Goal: Task Accomplishment & Management: Manage account settings

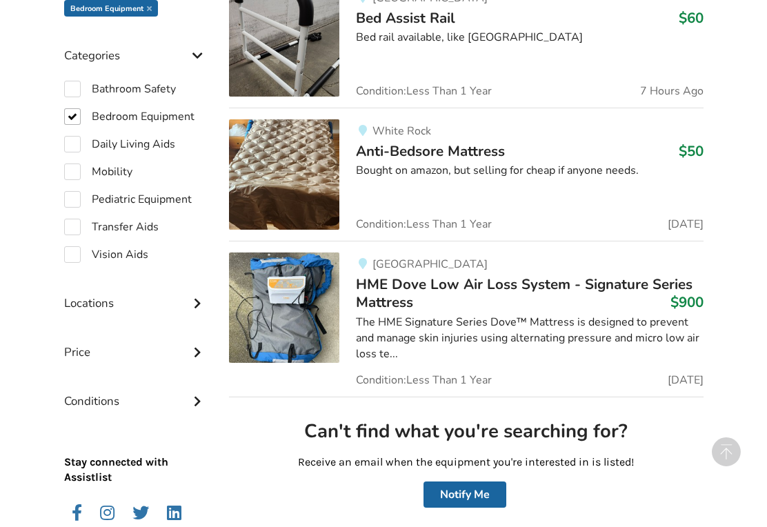
scroll to position [443, 0]
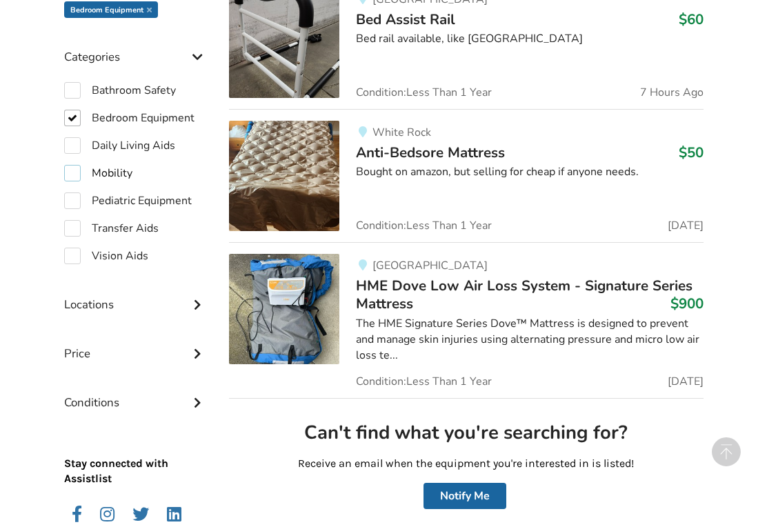
click at [70, 168] on label "Mobility" at bounding box center [98, 173] width 68 height 17
checkbox input "true"
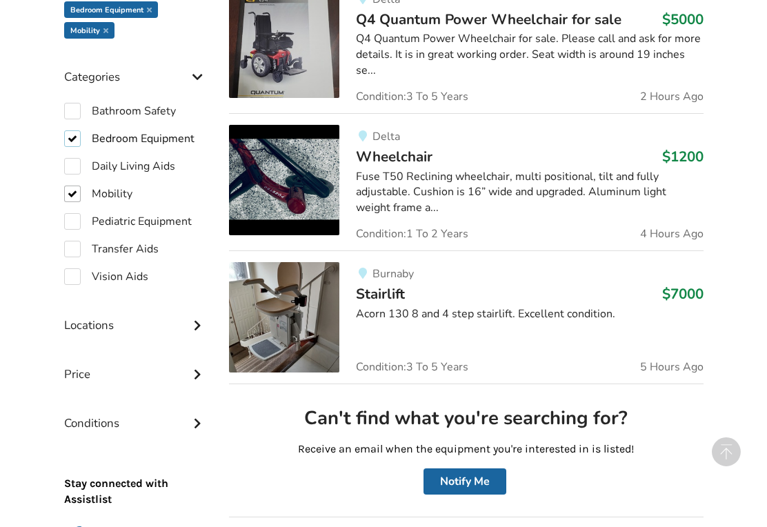
click at [73, 137] on label "Bedroom Equipment" at bounding box center [129, 138] width 130 height 17
checkbox input "false"
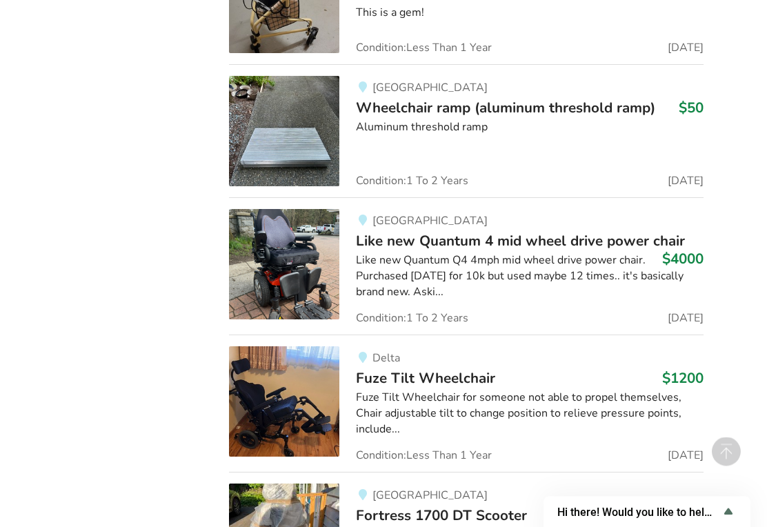
scroll to position [6573, 0]
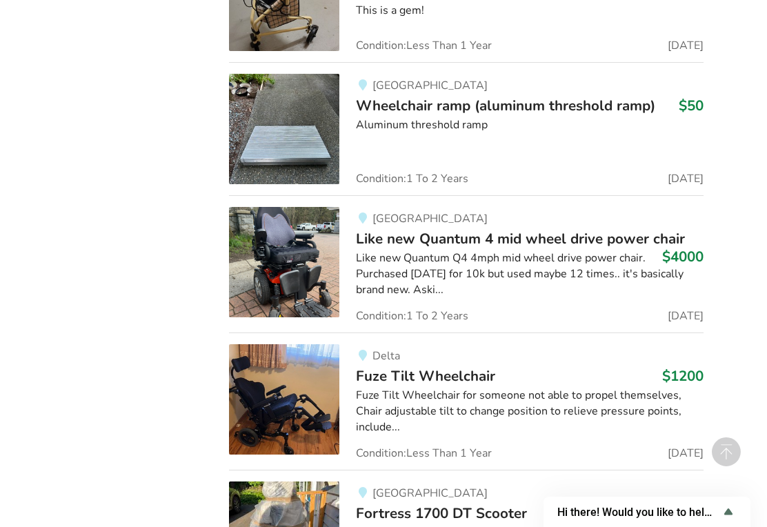
click at [287, 344] on img at bounding box center [284, 399] width 110 height 110
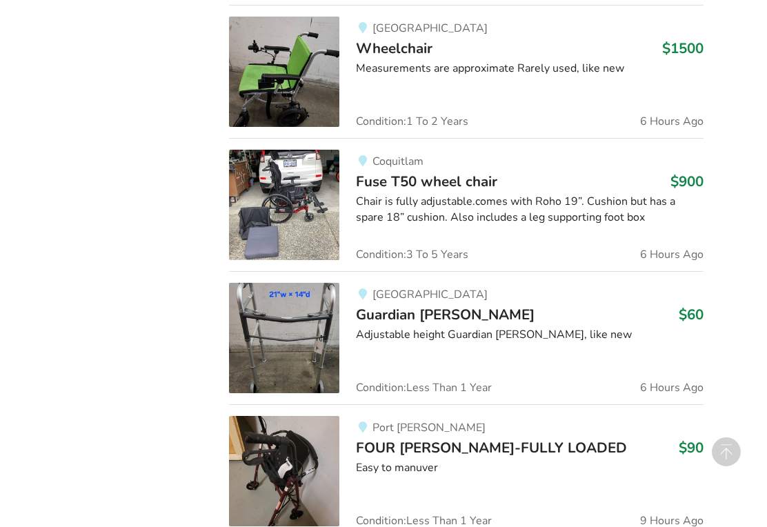
scroll to position [1090, 0]
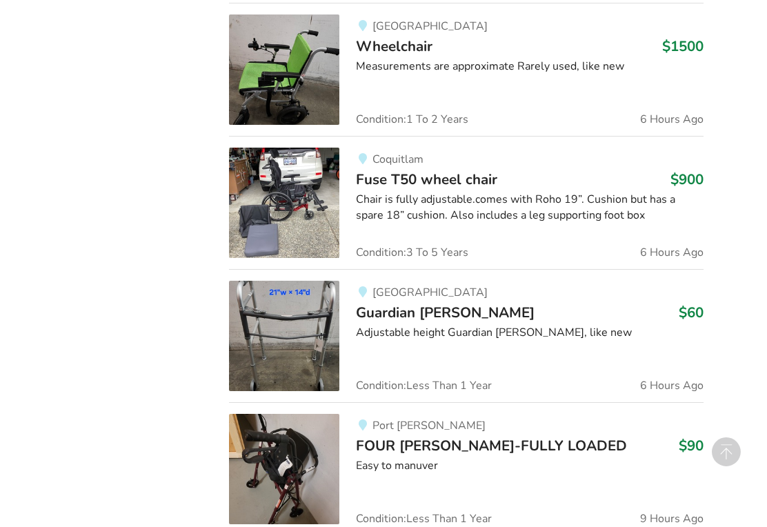
click at [292, 181] on img at bounding box center [284, 203] width 110 height 110
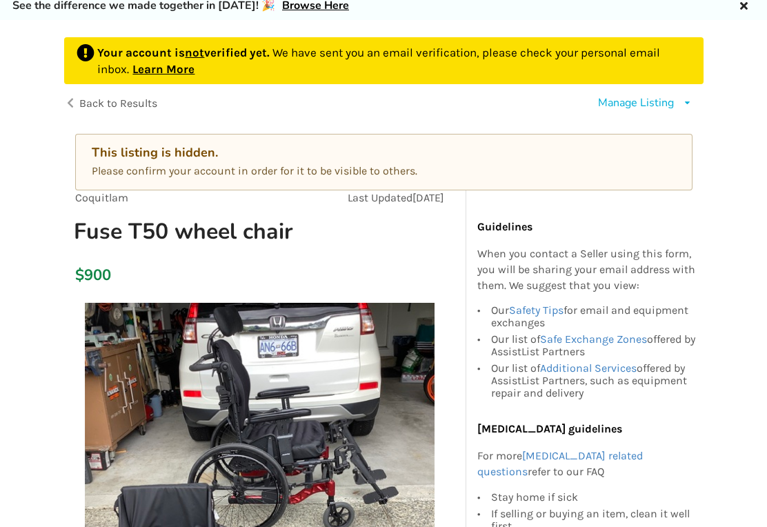
scroll to position [51, 0]
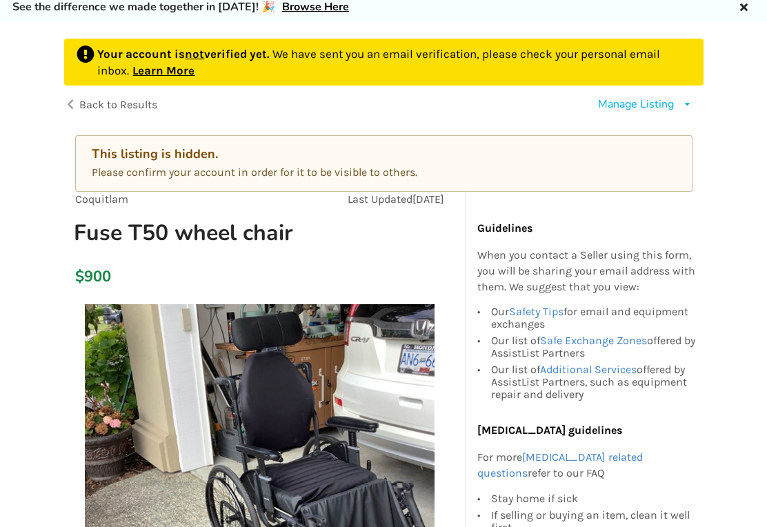
click at [231, 160] on div "This listing is hidden." at bounding box center [384, 154] width 584 height 16
click at [239, 161] on div "This listing is hidden. Please confirm your account in order for it to be visib…" at bounding box center [383, 163] width 617 height 57
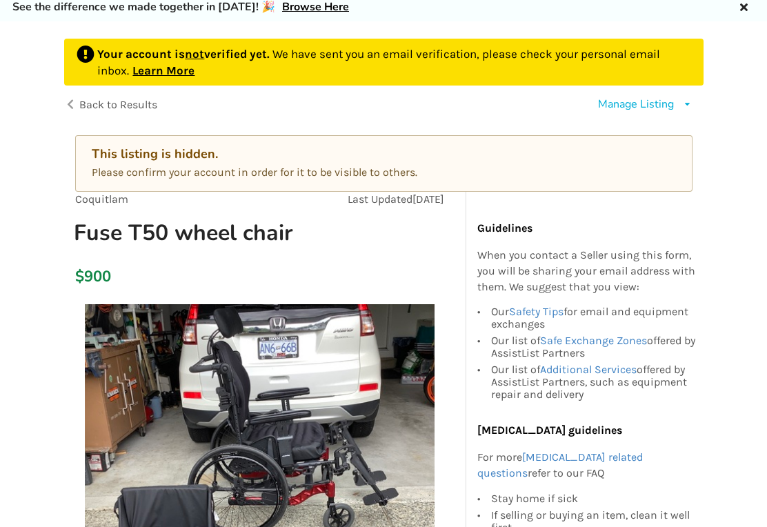
click at [641, 108] on div "Manage Listing" at bounding box center [636, 105] width 76 height 16
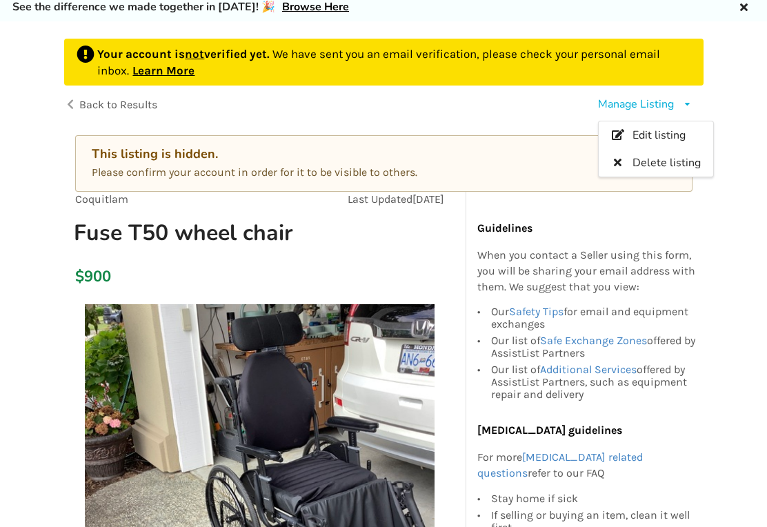
click at [357, 252] on div "Coquitlam Last Updated Aug 17 Fuse T50 wheel chair" at bounding box center [259, 225] width 391 height 66
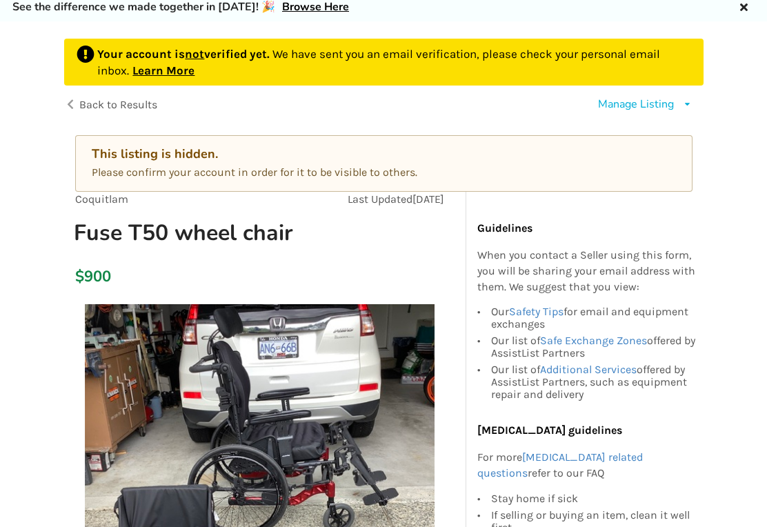
click at [168, 77] on link "Learn More" at bounding box center [163, 70] width 62 height 14
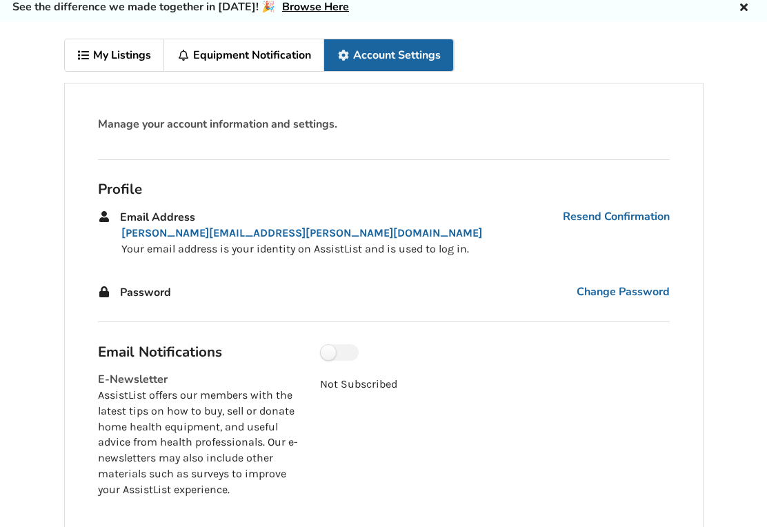
click at [622, 216] on link "Resend Confirmation" at bounding box center [616, 217] width 107 height 16
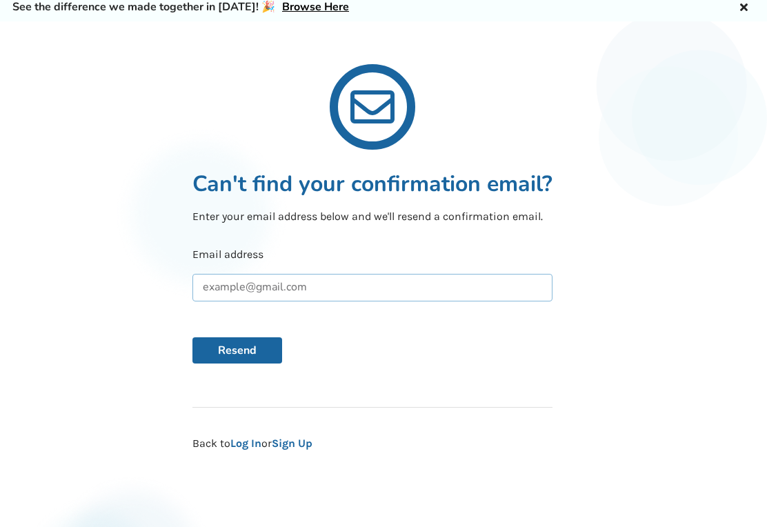
click at [271, 285] on input "text" at bounding box center [372, 288] width 360 height 28
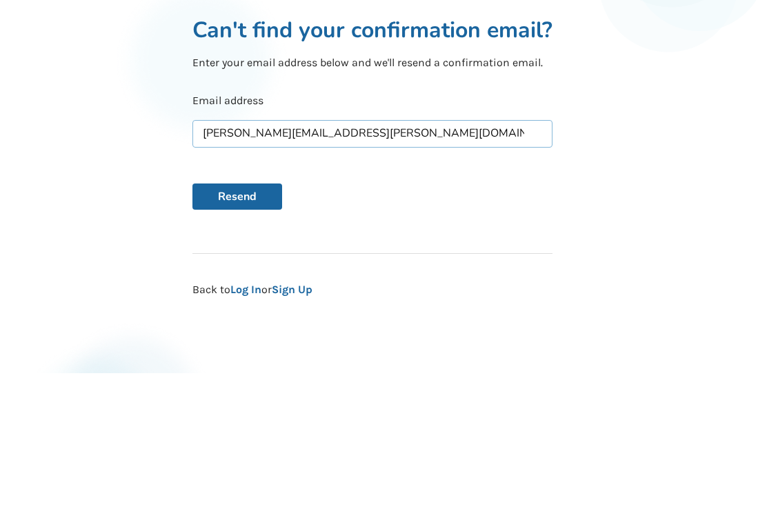
type input "Lisa.shaw@live.ca"
click at [240, 337] on button "Resend" at bounding box center [237, 350] width 90 height 26
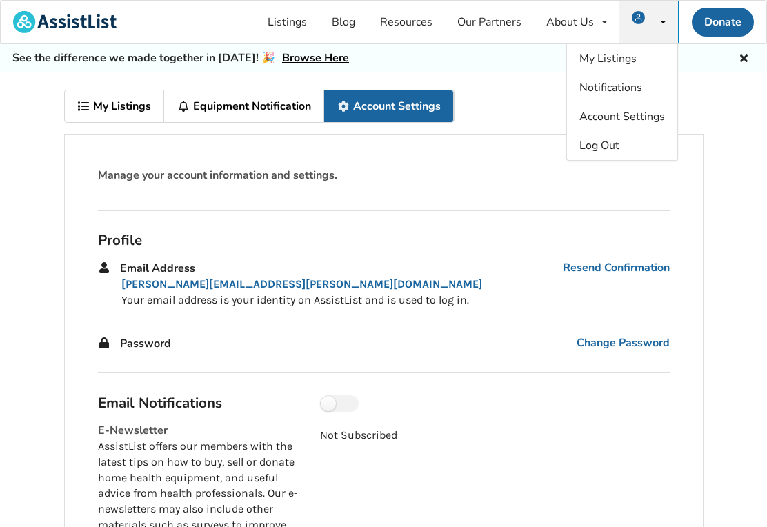
click at [288, 22] on link "Listings" at bounding box center [287, 22] width 64 height 43
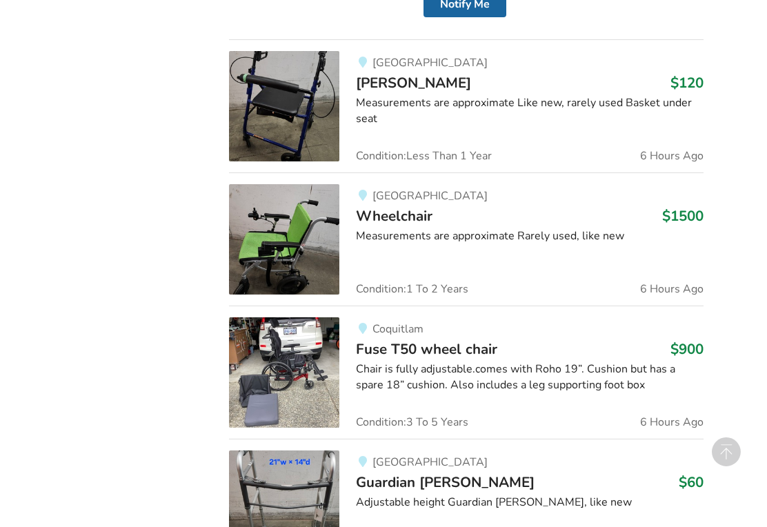
scroll to position [933, 0]
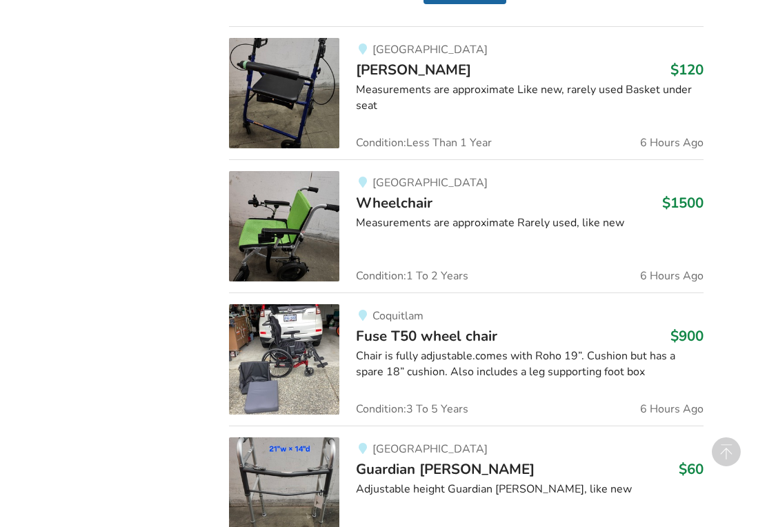
click at [314, 344] on img at bounding box center [284, 359] width 110 height 110
click at [428, 197] on span "Wheelchair" at bounding box center [394, 202] width 77 height 19
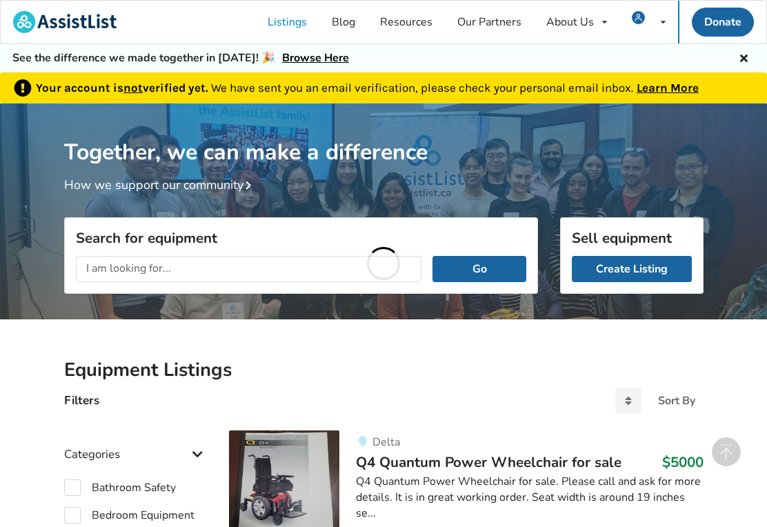
scroll to position [933, 0]
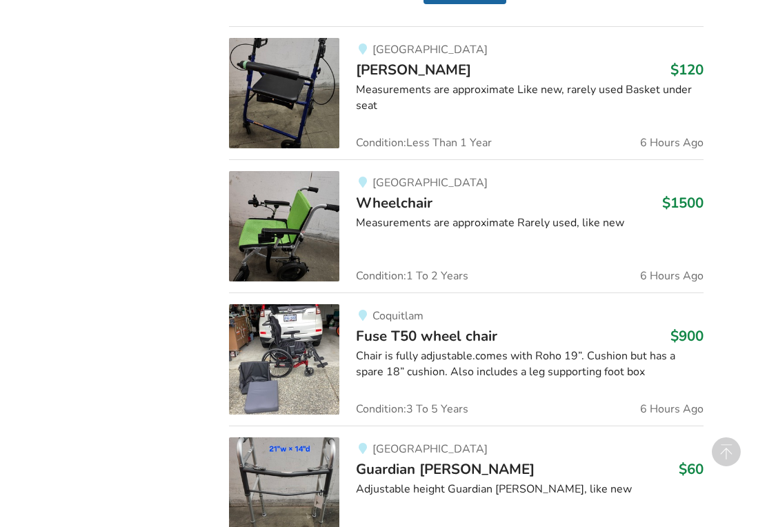
click at [452, 348] on div "Chair is fully adjustable.comes with Roho 19”. Cushion but has a spare 18” cush…" at bounding box center [529, 364] width 347 height 32
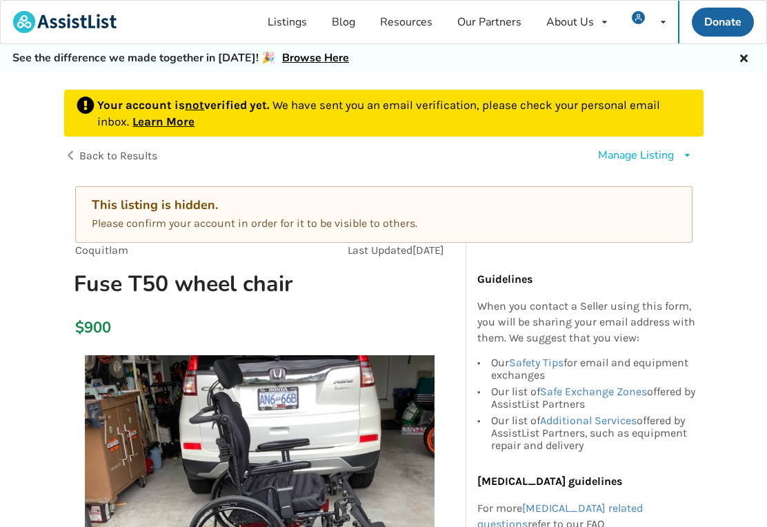
click at [638, 148] on div "Manage Listing" at bounding box center [636, 156] width 76 height 16
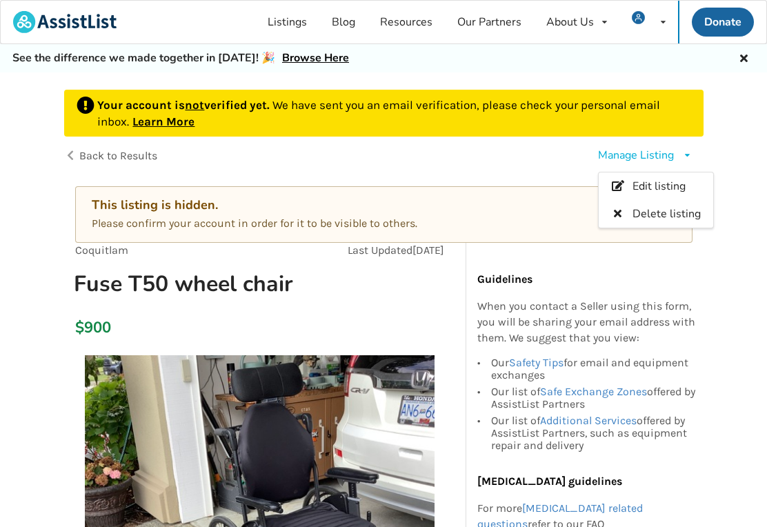
click at [656, 179] on span "Edit listing" at bounding box center [658, 186] width 53 height 15
click at [166, 123] on link "Learn More" at bounding box center [163, 121] width 62 height 14
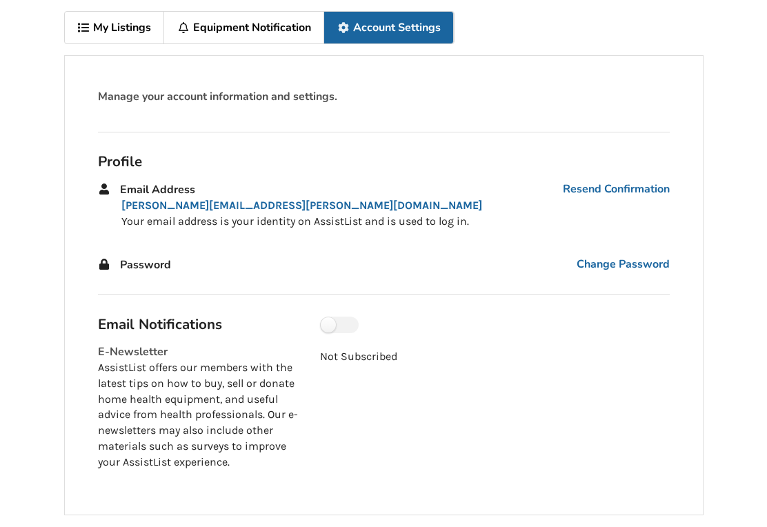
scroll to position [102, 0]
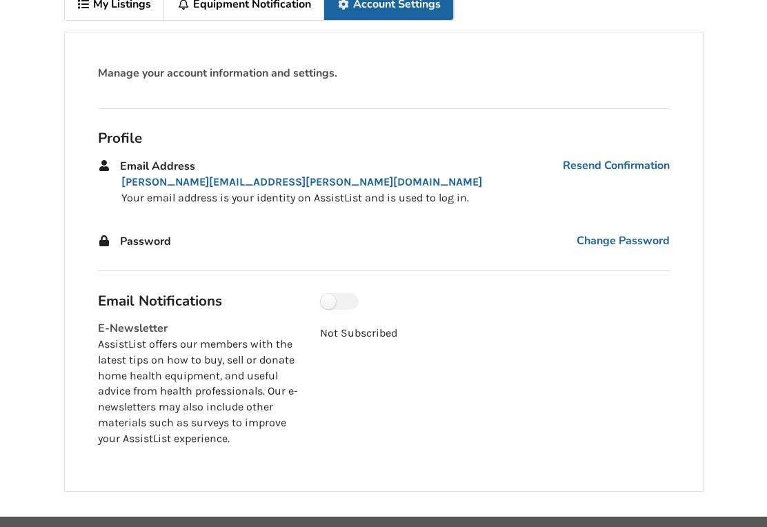
click at [149, 238] on span "Password" at bounding box center [145, 241] width 51 height 15
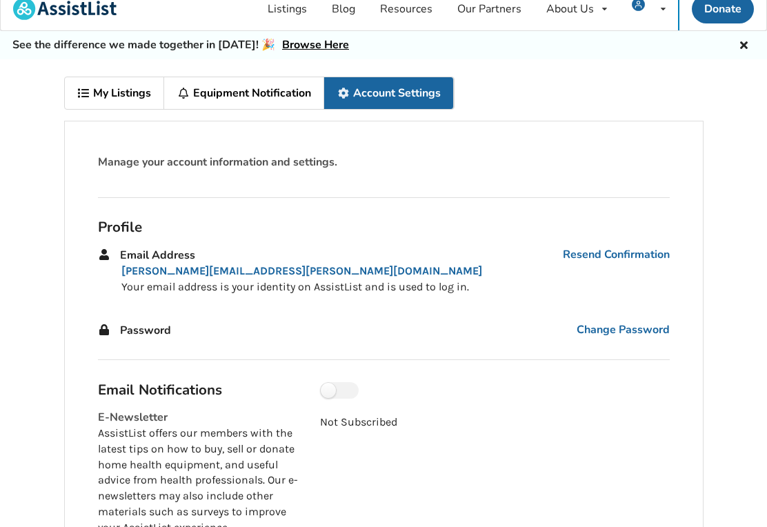
scroll to position [0, 0]
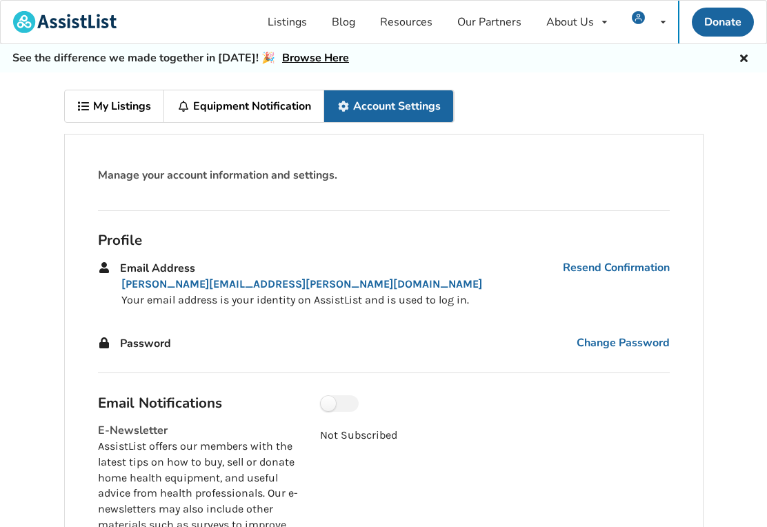
click at [138, 105] on link "My Listings" at bounding box center [115, 106] width 100 height 32
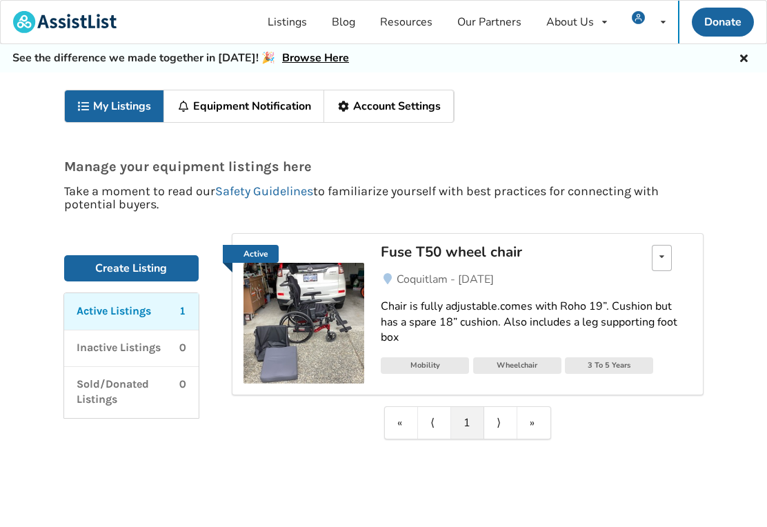
click at [669, 256] on div "Edit listing Delete listing" at bounding box center [662, 258] width 20 height 26
click at [669, 252] on div "Edit listing Delete listing" at bounding box center [662, 258] width 20 height 26
click at [759, 130] on div "My Listings Equipment Notification Account Settings Manage your equipment listi…" at bounding box center [383, 314] width 767 height 485
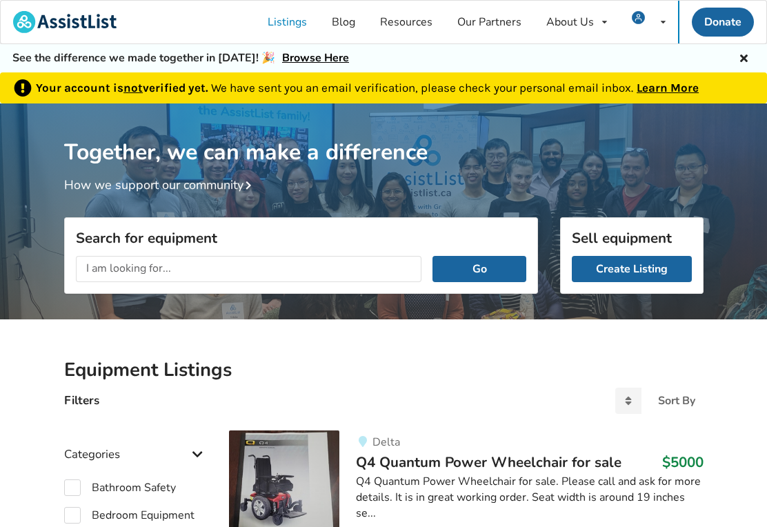
scroll to position [933, 0]
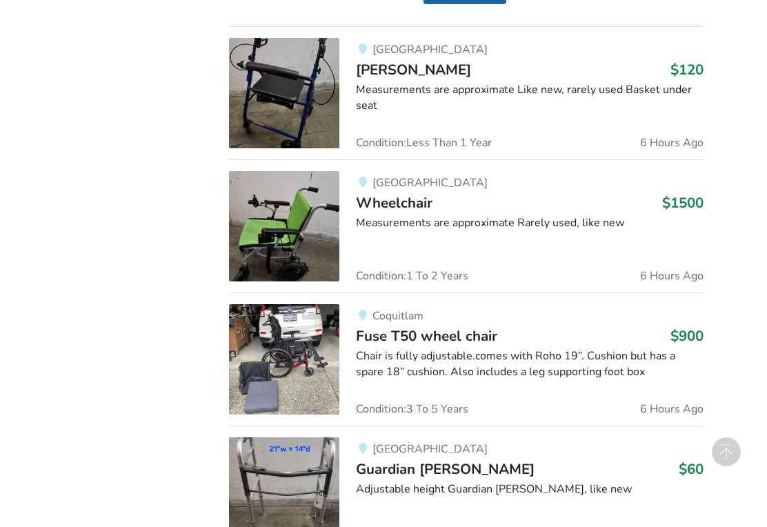
click at [405, 72] on h3 "Walker $120" at bounding box center [529, 70] width 347 height 18
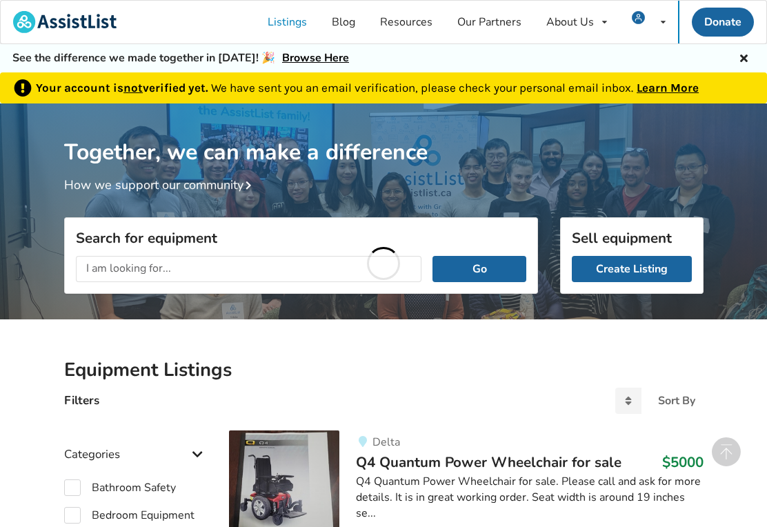
scroll to position [933, 0]
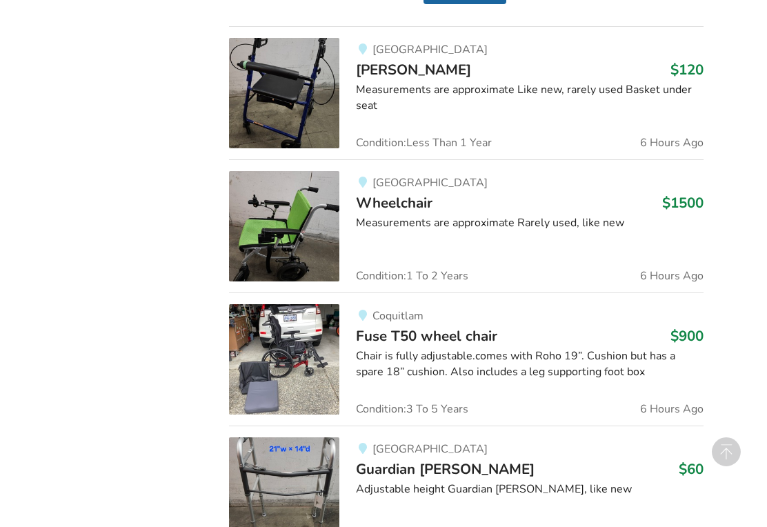
click at [492, 481] on div "Adjustable height Guardian [PERSON_NAME], like new" at bounding box center [529, 489] width 347 height 16
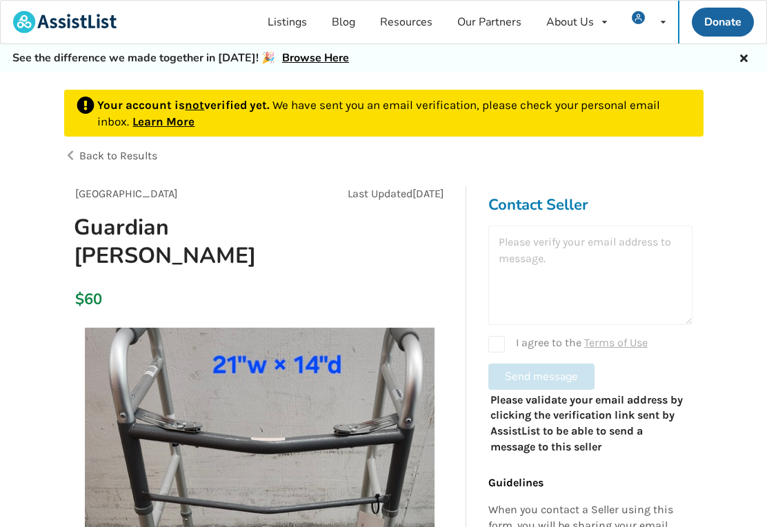
click at [536, 203] on h3 "Contact Seller" at bounding box center [590, 204] width 204 height 19
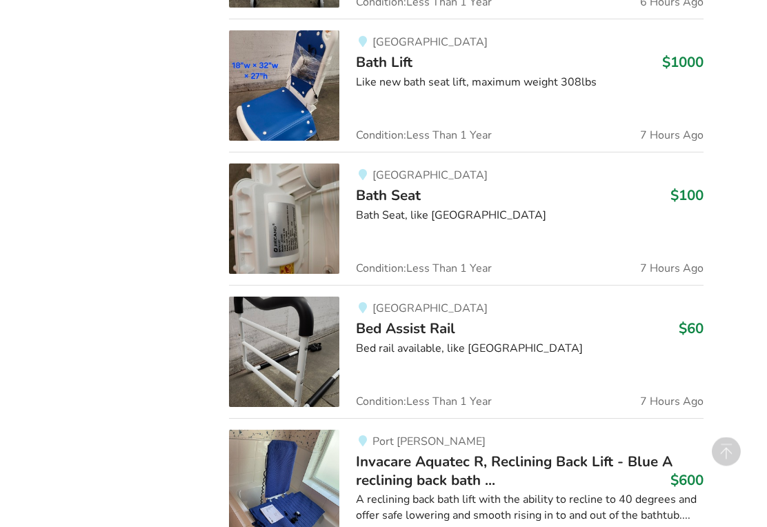
scroll to position [1473, 0]
click at [298, 203] on img at bounding box center [284, 218] width 110 height 110
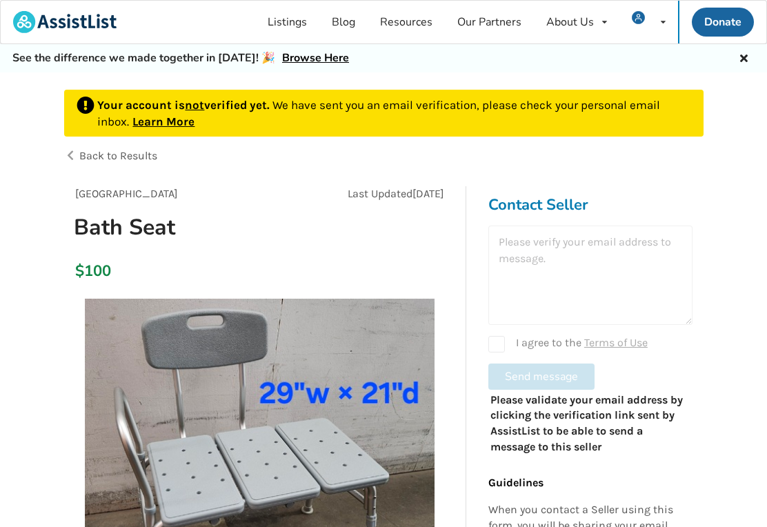
click at [296, 24] on link "Listings" at bounding box center [287, 22] width 64 height 43
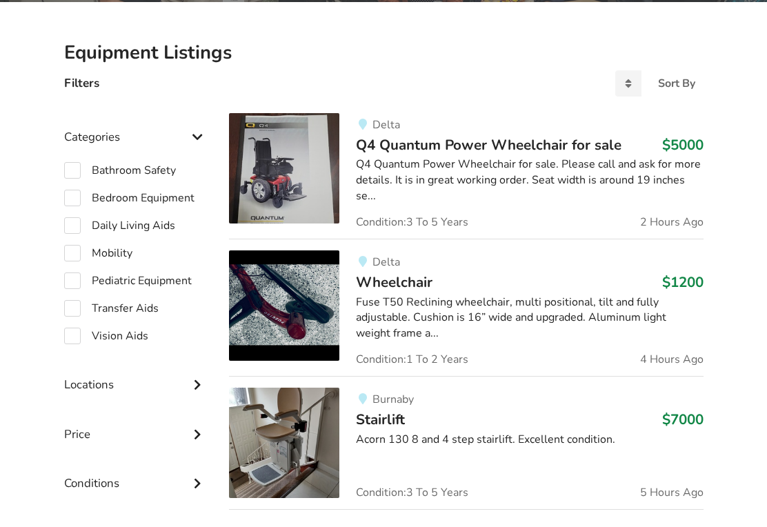
scroll to position [317, 0]
click at [86, 252] on label "Mobility" at bounding box center [98, 253] width 68 height 17
checkbox input "true"
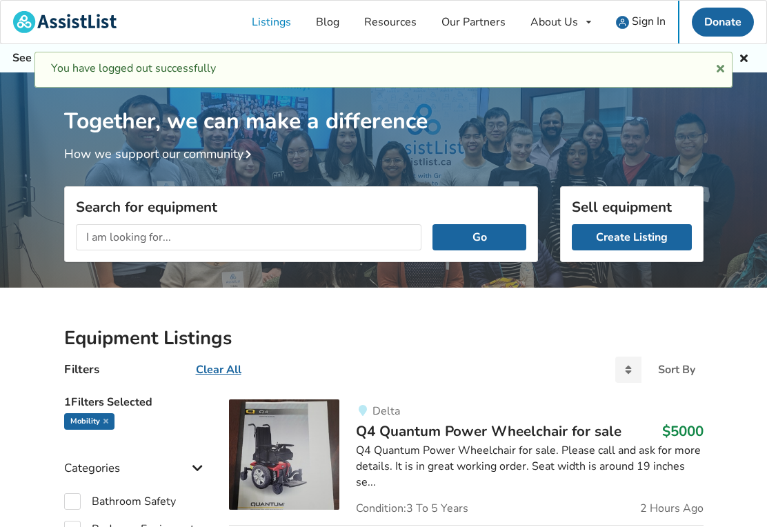
click at [643, 15] on span "Sign In" at bounding box center [649, 21] width 34 height 15
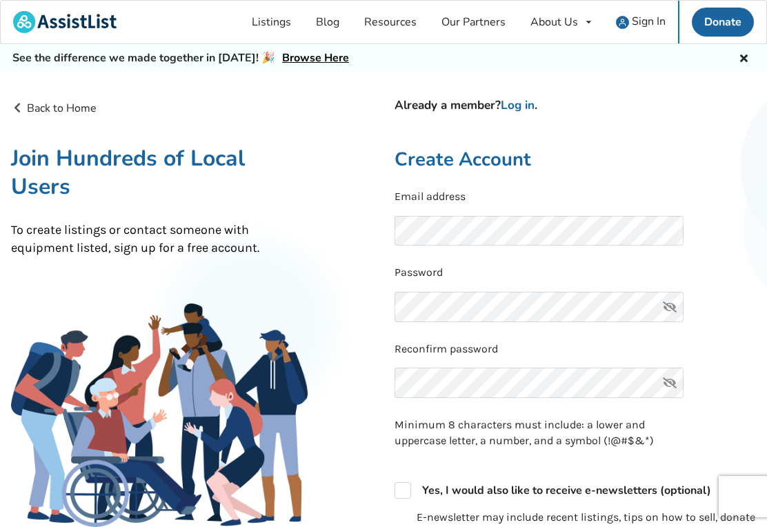
click at [643, 17] on span "Sign In" at bounding box center [649, 21] width 34 height 15
click at [518, 105] on link "Log in" at bounding box center [518, 105] width 34 height 16
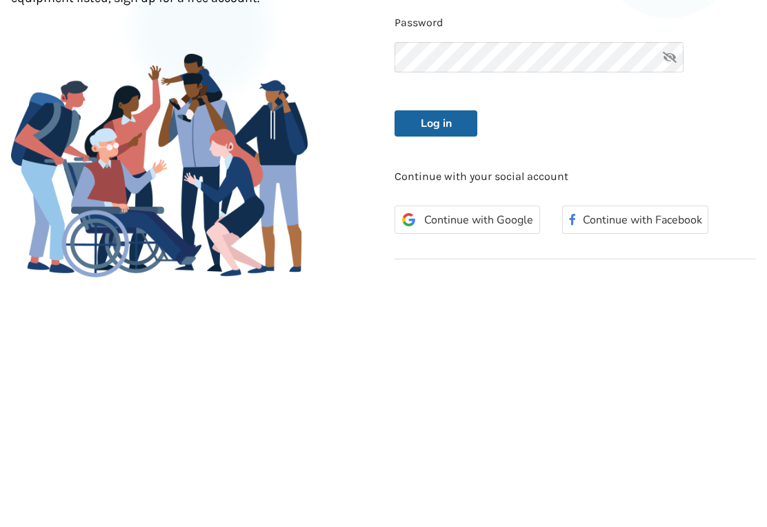
click at [438, 360] on button "Log in" at bounding box center [435, 373] width 83 height 26
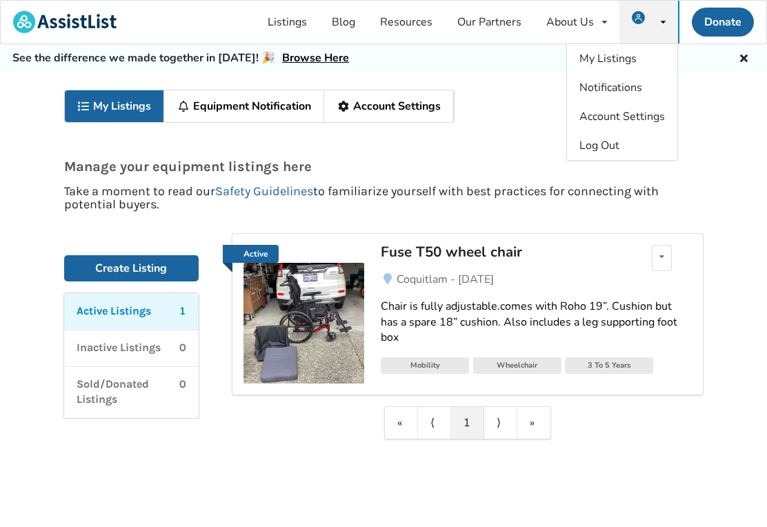
click at [271, 189] on link "Safety Guidelines" at bounding box center [264, 190] width 98 height 15
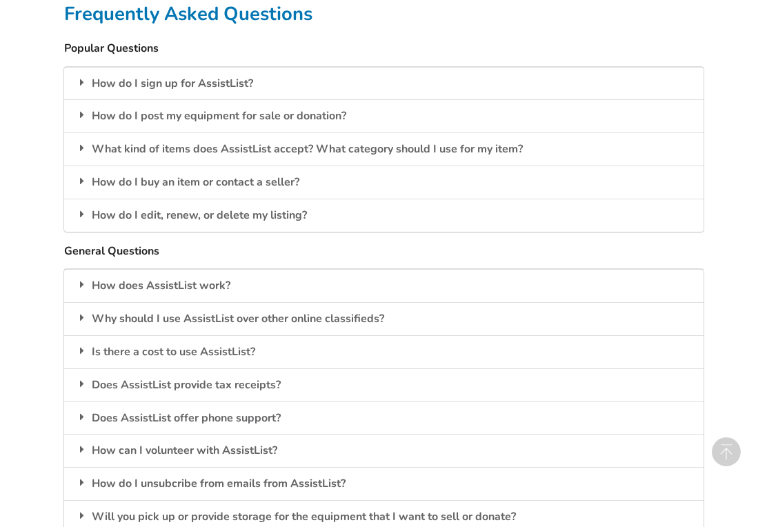
click at [153, 178] on div "How do I buy an item or contact a seller?" at bounding box center [383, 182] width 639 height 33
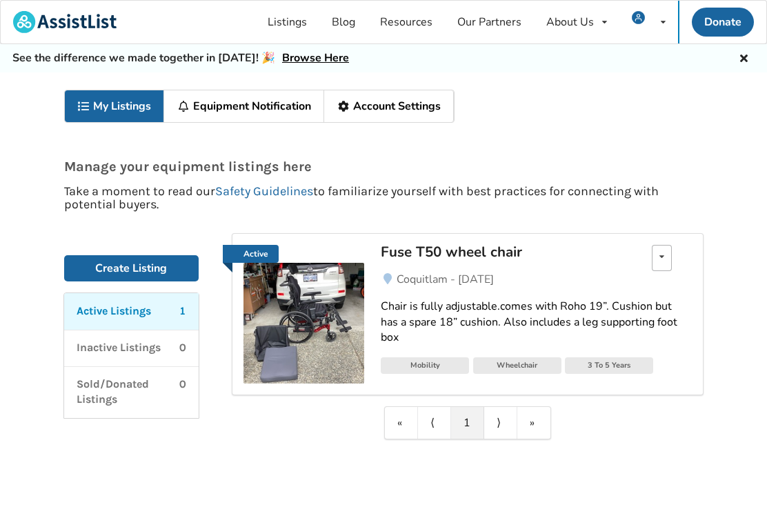
click at [660, 257] on icon at bounding box center [661, 256] width 5 height 8
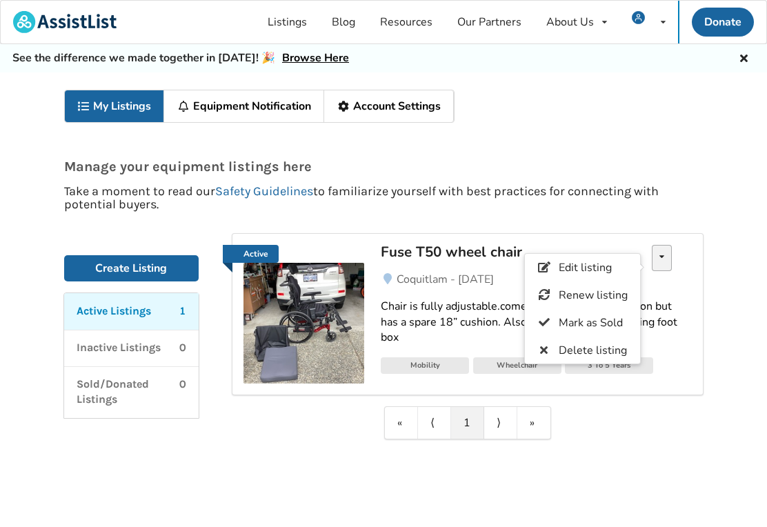
click at [574, 293] on span "Renew listing" at bounding box center [592, 295] width 69 height 15
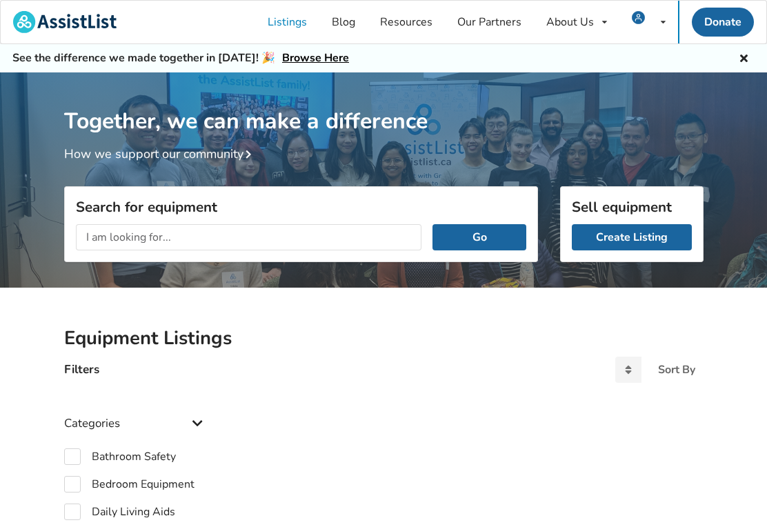
checkbox input "true"
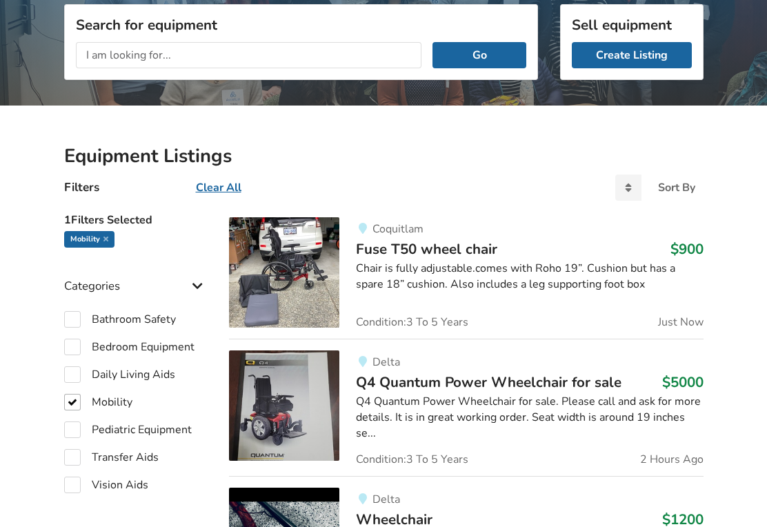
scroll to position [180, 0]
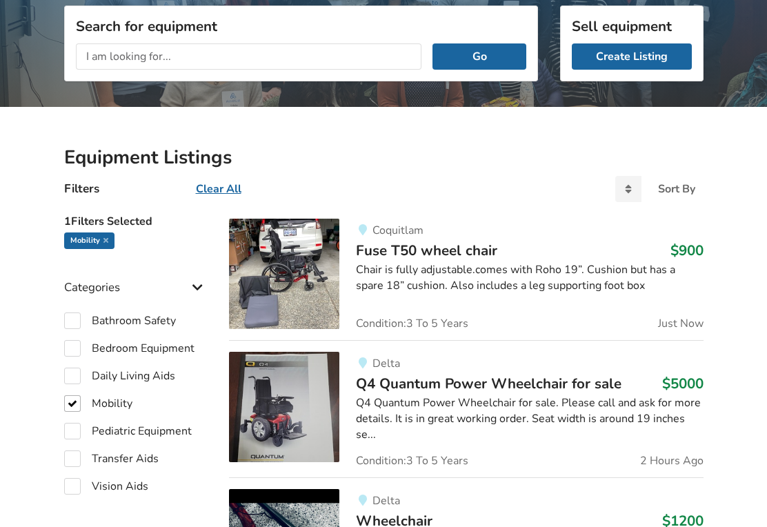
click at [297, 252] on img at bounding box center [284, 274] width 110 height 110
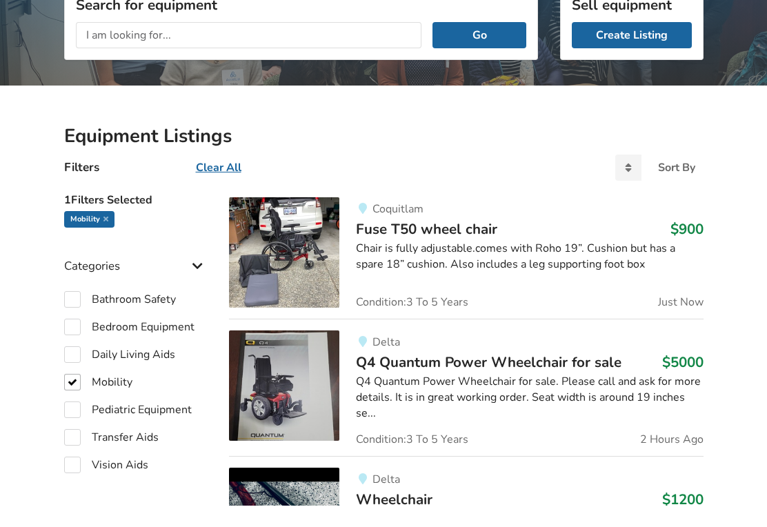
scroll to position [202, 0]
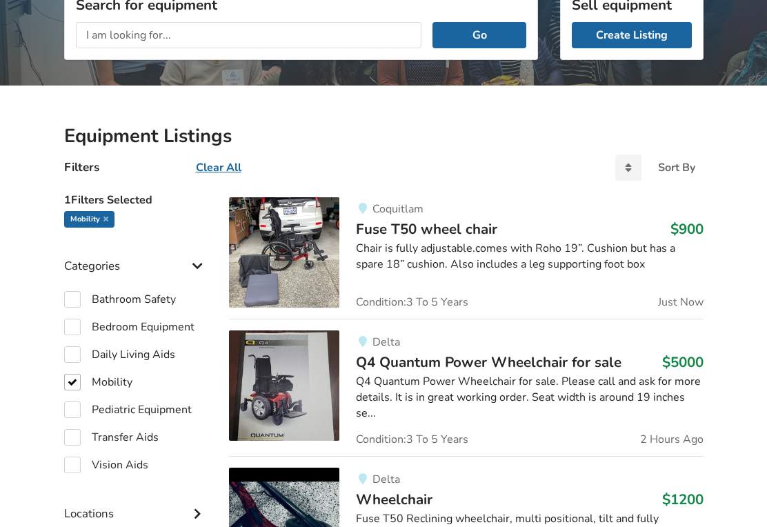
click at [290, 379] on img at bounding box center [284, 385] width 110 height 110
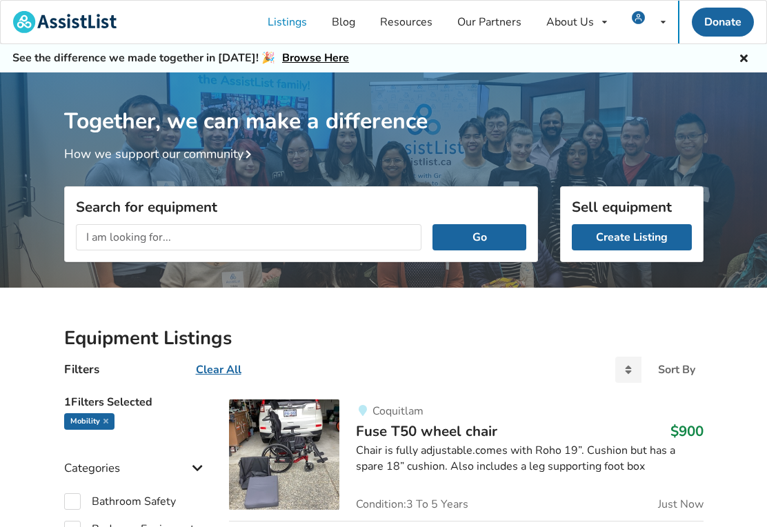
scroll to position [202, 0]
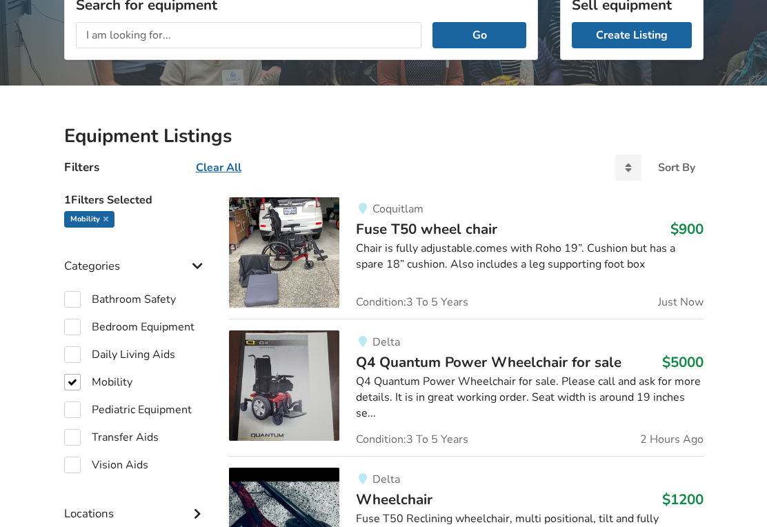
click at [361, 244] on div "Chair is fully adjustable.comes with Roho 19”. Cushion but has a spare 18” cush…" at bounding box center [529, 257] width 347 height 32
